Goal: Information Seeking & Learning: Learn about a topic

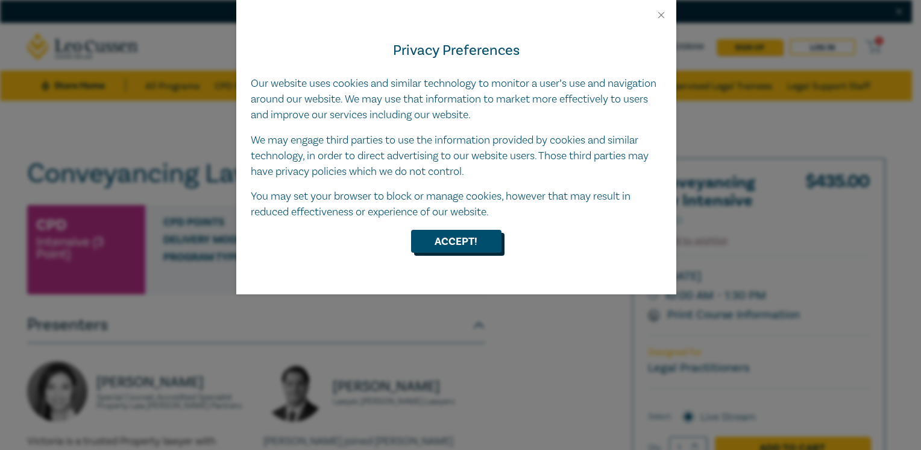
click at [456, 234] on button "Accept!" at bounding box center [456, 241] width 90 height 23
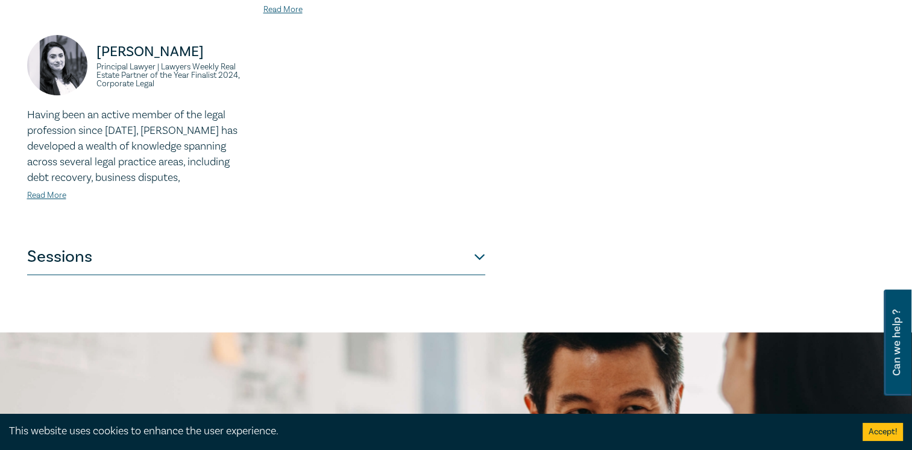
scroll to position [531, 0]
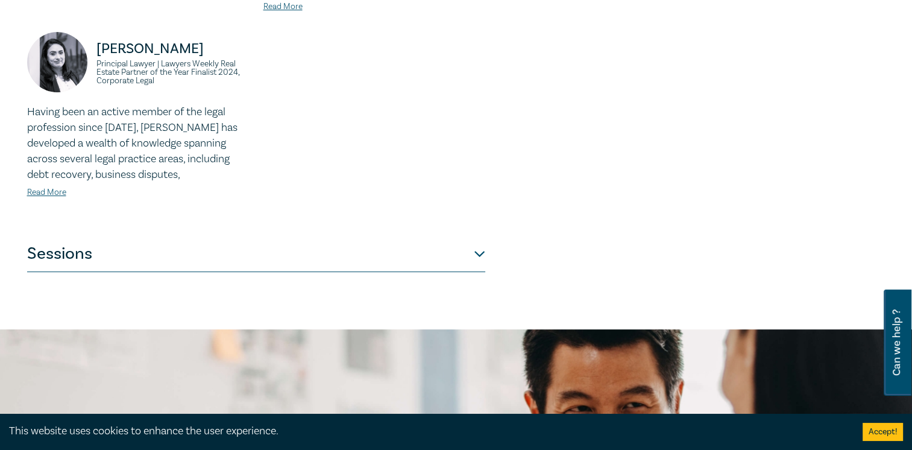
click at [469, 236] on button "Sessions" at bounding box center [256, 254] width 458 height 36
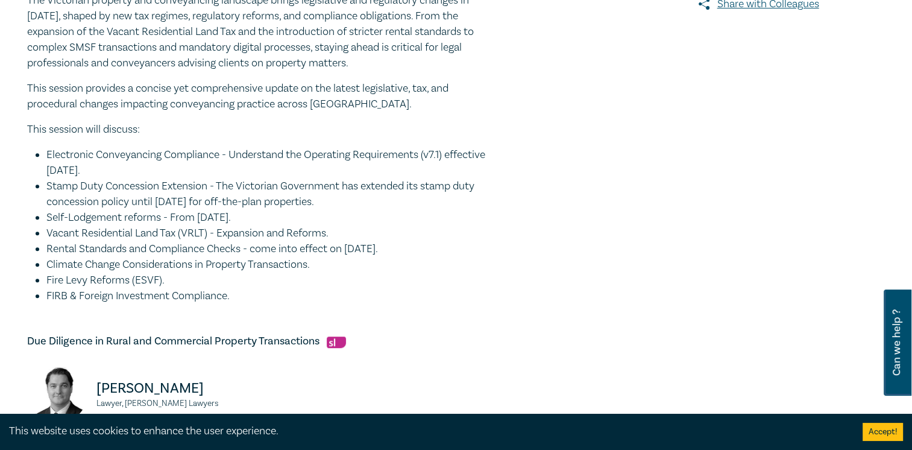
scroll to position [637, 0]
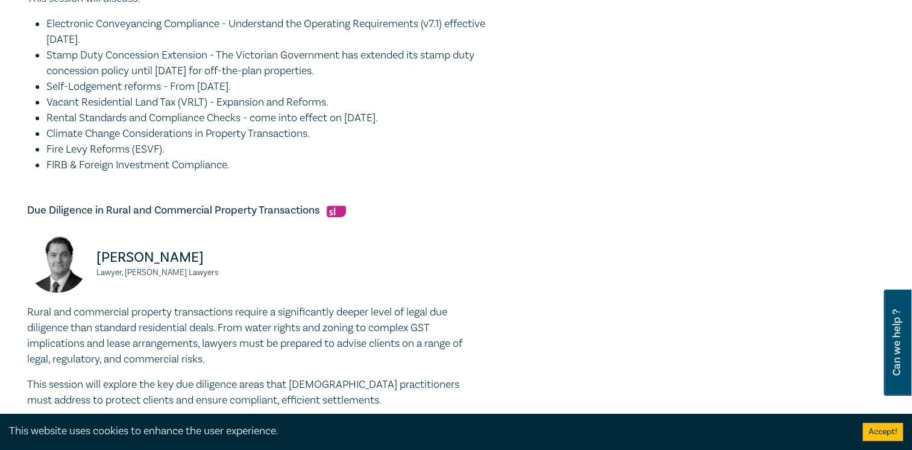
click at [385, 142] on li "Fire Levy Reforms (ESVF)." at bounding box center [265, 150] width 439 height 16
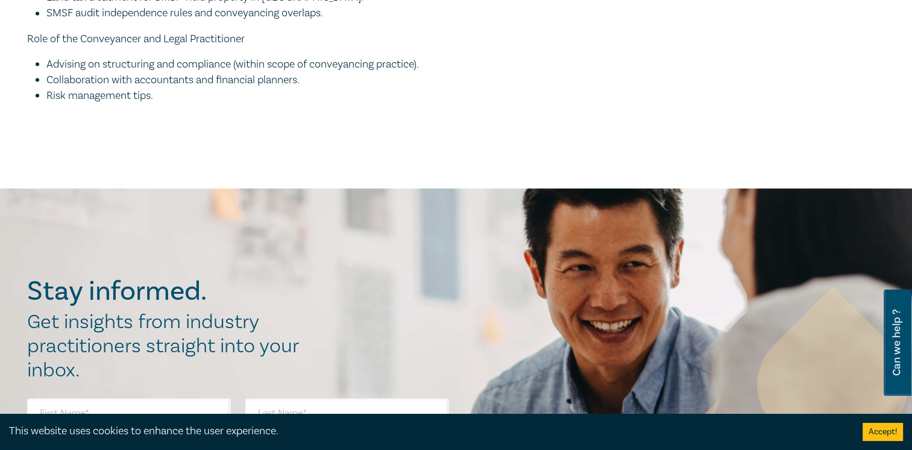
scroll to position [2727, 0]
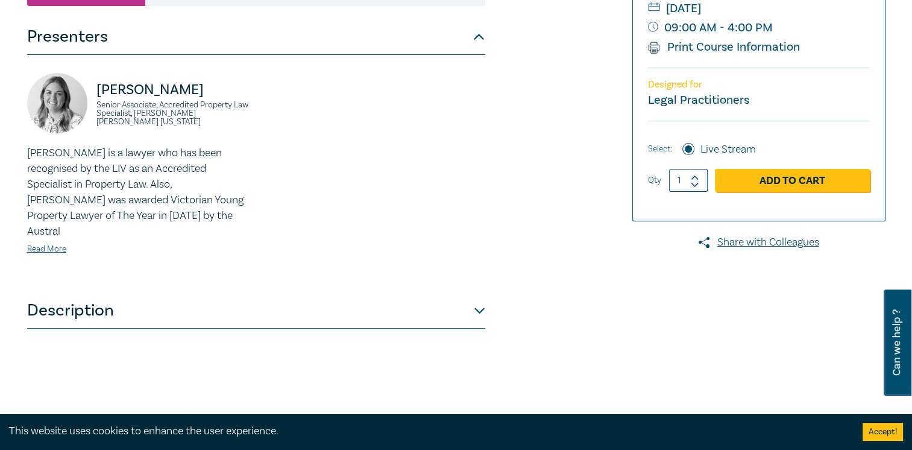
scroll to position [418, 0]
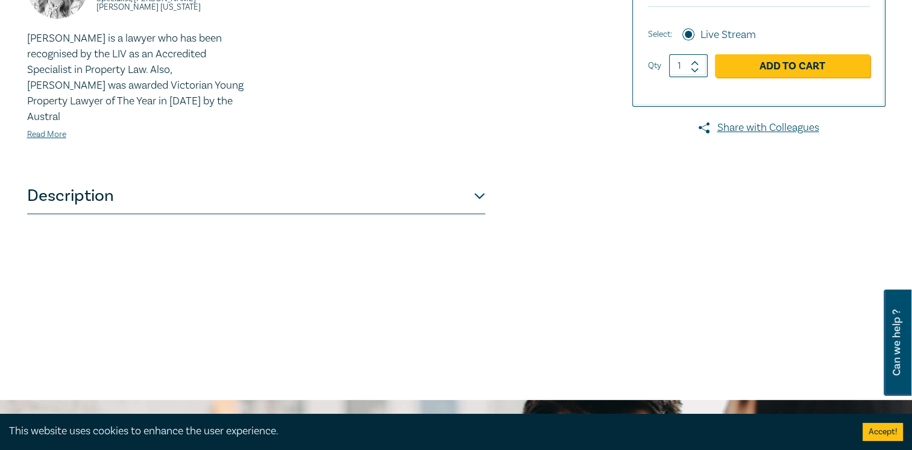
click at [481, 183] on button "Description" at bounding box center [256, 196] width 458 height 36
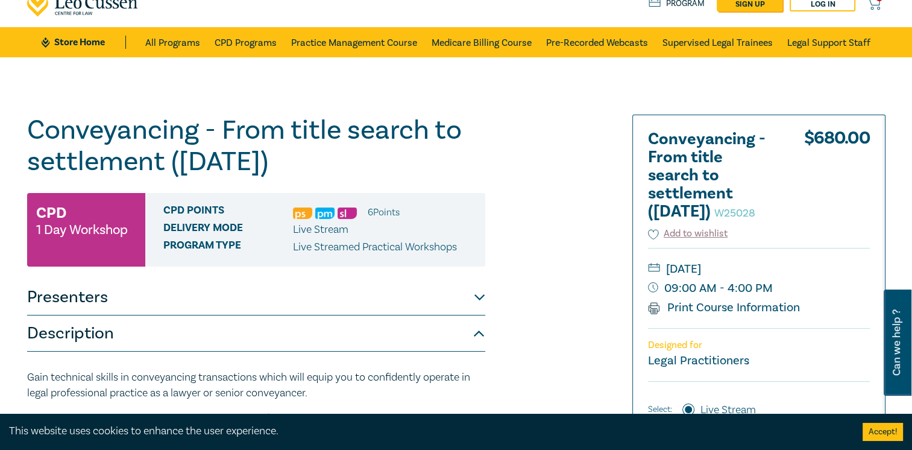
scroll to position [45, 0]
